Goal: Contribute content

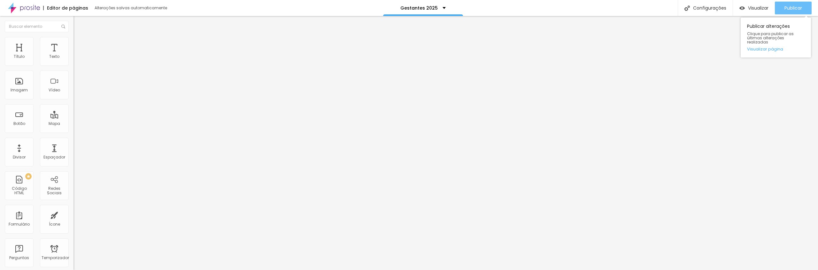
click at [790, 7] on font "Publicar" at bounding box center [794, 8] width 18 height 6
click at [787, 9] on font "Publicar" at bounding box center [794, 8] width 18 height 6
click at [793, 9] on font "Publicar" at bounding box center [794, 8] width 18 height 6
click at [74, 99] on span "Normal" at bounding box center [81, 97] width 14 height 5
click at [74, 114] on span "Grande" at bounding box center [81, 111] width 15 height 5
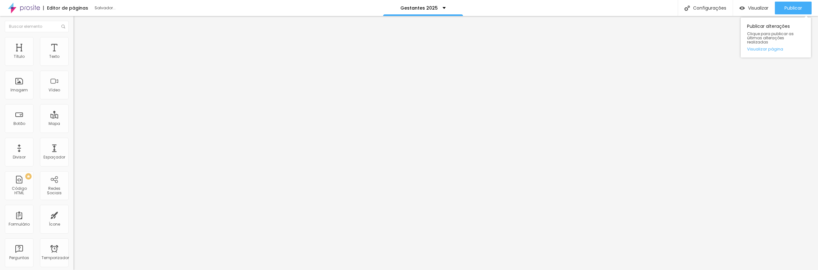
drag, startPoint x: 794, startPoint y: 8, endPoint x: 755, endPoint y: 27, distance: 42.5
click at [794, 8] on font "Publicar" at bounding box center [794, 8] width 18 height 6
click at [74, 100] on span "Normal" at bounding box center [81, 97] width 14 height 5
click at [74, 114] on span "Grande" at bounding box center [81, 111] width 15 height 5
click at [793, 7] on font "Publicar" at bounding box center [794, 8] width 18 height 6
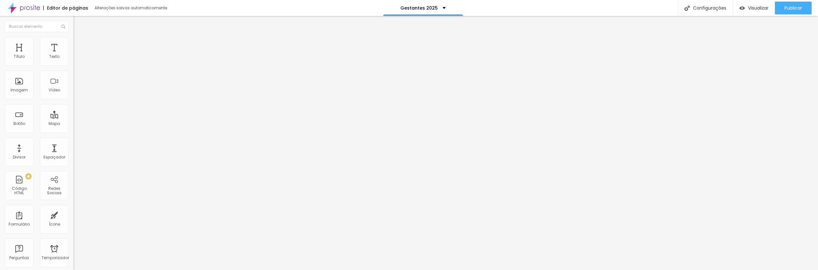
click at [74, 101] on span "Normal" at bounding box center [81, 97] width 14 height 5
click at [74, 114] on span "Grande" at bounding box center [81, 111] width 15 height 5
click at [791, 6] on font "Publicar" at bounding box center [794, 8] width 18 height 6
click at [79, 44] on font "Estilo" at bounding box center [84, 41] width 10 height 5
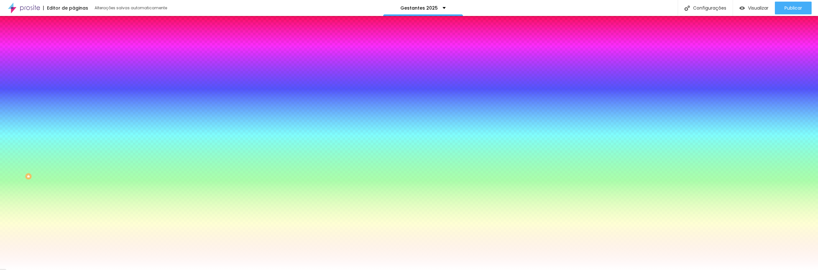
click at [79, 45] on font "Avançado" at bounding box center [89, 47] width 21 height 5
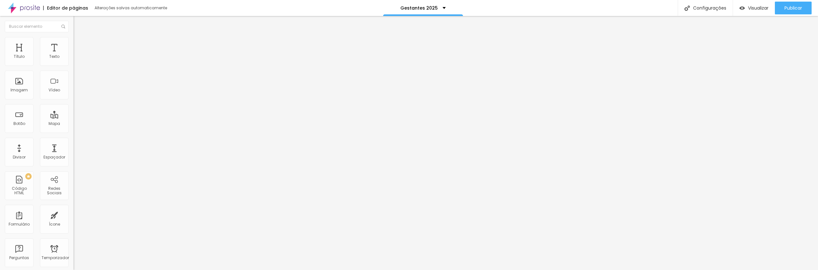
click at [74, 37] on li "Conteúdo" at bounding box center [111, 34] width 74 height 6
click at [74, 28] on button "Editar nulo" at bounding box center [111, 23] width 74 height 15
click at [786, 5] on font "Publicar" at bounding box center [794, 8] width 18 height 6
click at [797, 5] on font "Publicar" at bounding box center [794, 8] width 18 height 6
